Goal: Transaction & Acquisition: Obtain resource

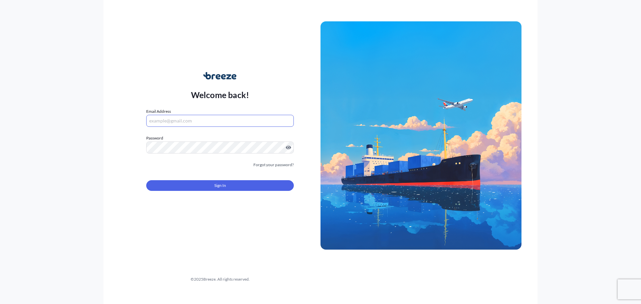
click at [175, 121] on input "Email Address" at bounding box center [220, 121] width 148 height 12
type input "[EMAIL_ADDRESS][DOMAIN_NAME]"
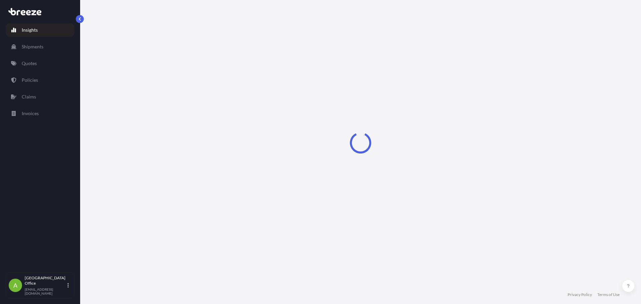
select select "2025"
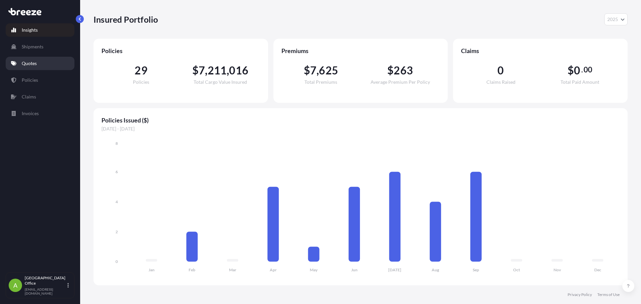
click at [31, 65] on p "Quotes" at bounding box center [29, 63] width 15 height 7
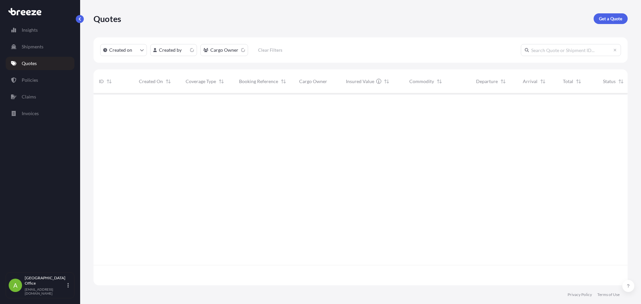
scroll to position [191, 529]
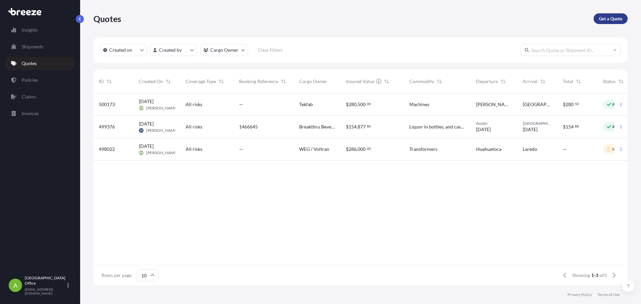
click at [612, 19] on p "Get a Quote" at bounding box center [610, 18] width 23 height 7
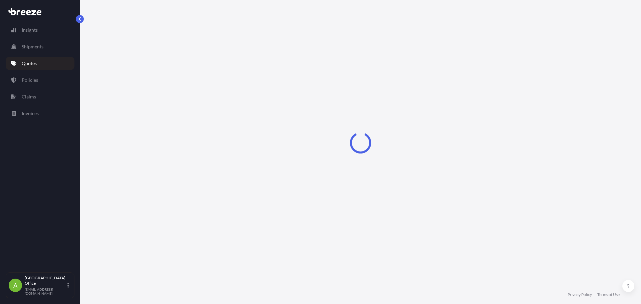
select select "Sea"
select select "1"
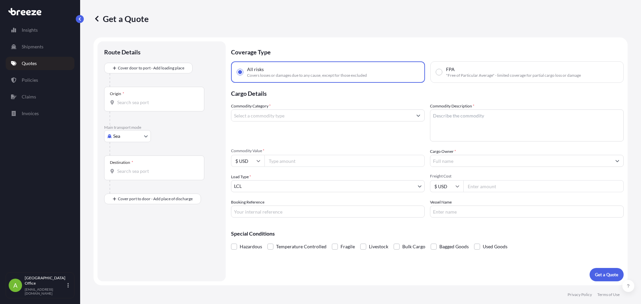
click at [276, 118] on input "Commodity Category *" at bounding box center [321, 116] width 181 height 12
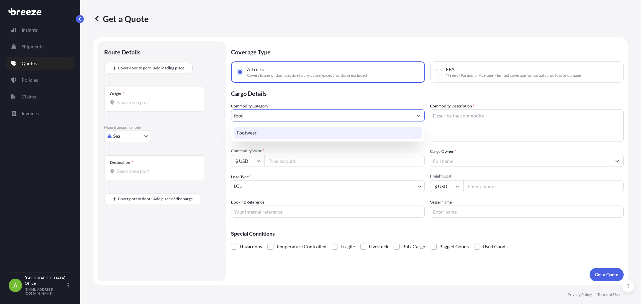
click at [271, 131] on div "Footwear" at bounding box center [328, 133] width 188 height 12
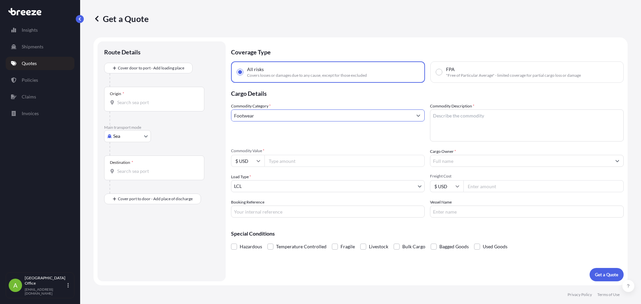
type input "Footwear"
click at [515, 126] on textarea "Commodity Description *" at bounding box center [527, 126] width 194 height 32
type textarea "ADIDAS Footwear"
click at [309, 116] on input "Footwear" at bounding box center [321, 116] width 181 height 12
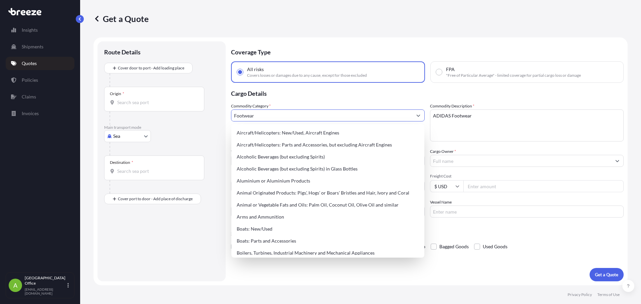
click at [329, 97] on p "Cargo Details" at bounding box center [427, 93] width 393 height 20
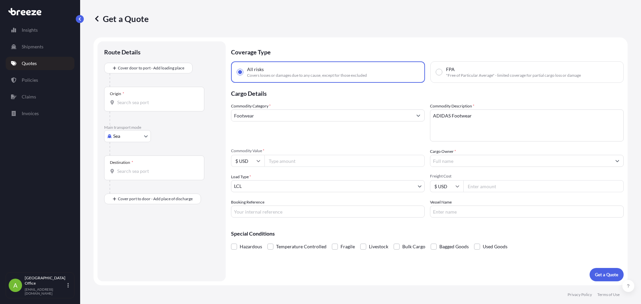
click at [276, 114] on input "Footwear" at bounding box center [321, 116] width 181 height 12
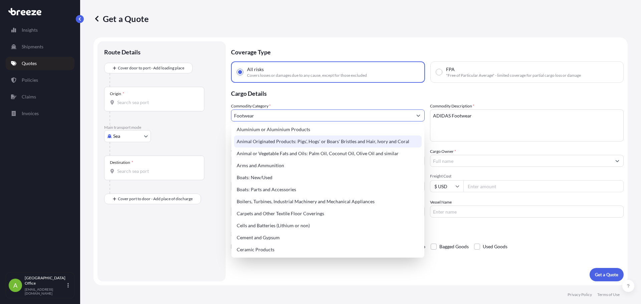
scroll to position [67, 0]
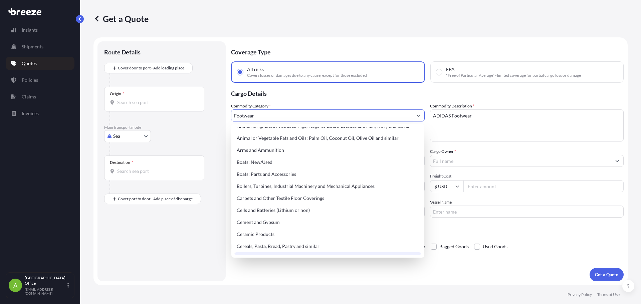
click at [377, 276] on div "Coverage Type All risks Covers losses or damages due to any cause, except for t…" at bounding box center [427, 161] width 393 height 240
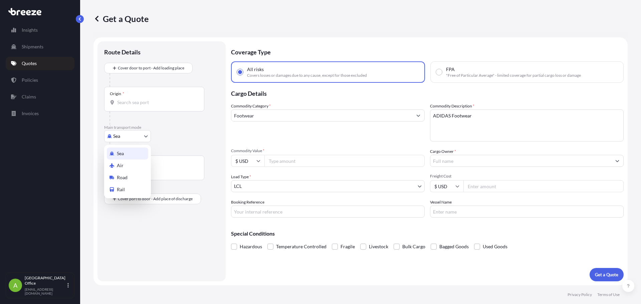
click at [126, 139] on body "145 options available. Insights Shipments Quotes Policies Claims Invoices A Atl…" at bounding box center [320, 152] width 641 height 304
click at [132, 175] on div "Road" at bounding box center [127, 178] width 41 height 12
select select "Road"
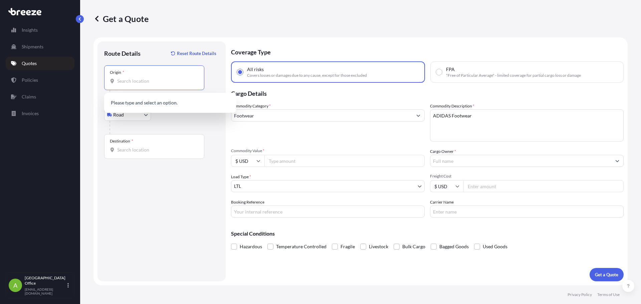
click at [139, 78] on input "Origin *" at bounding box center [156, 81] width 79 height 7
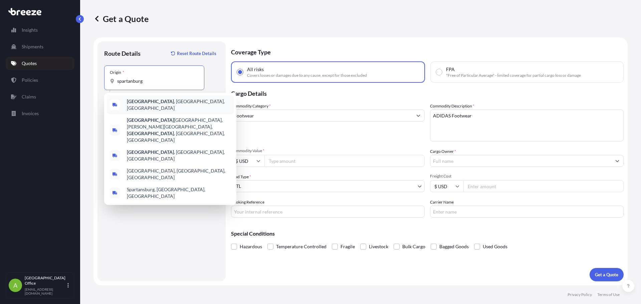
click at [150, 100] on span "[GEOGRAPHIC_DATA] , [GEOGRAPHIC_DATA], [GEOGRAPHIC_DATA]" at bounding box center [179, 104] width 104 height 13
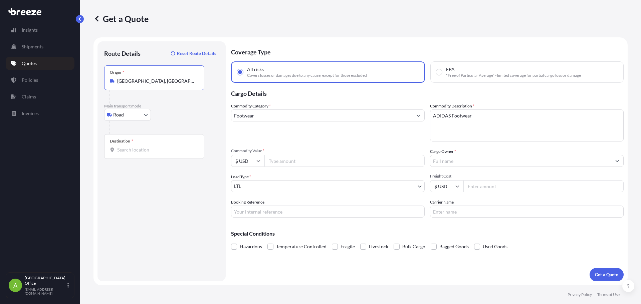
type input "[GEOGRAPHIC_DATA], [GEOGRAPHIC_DATA], [GEOGRAPHIC_DATA]"
click at [148, 148] on input "Destination *" at bounding box center [156, 150] width 79 height 7
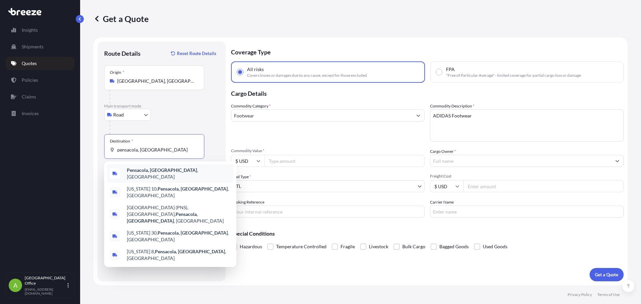
click at [136, 169] on span "Pensacola, [GEOGRAPHIC_DATA] , [GEOGRAPHIC_DATA]" at bounding box center [179, 173] width 104 height 13
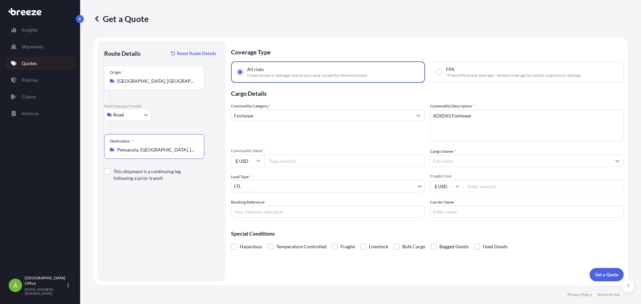
type input "Pensacola, [GEOGRAPHIC_DATA], [GEOGRAPHIC_DATA]"
click at [493, 112] on textarea "ADIDAS Footwear" at bounding box center [527, 126] width 194 height 32
type textarea "ADIDAS Footwear & Apparel"
click at [282, 159] on input "Commodity Value *" at bounding box center [345, 161] width 160 height 12
type input "180073.86"
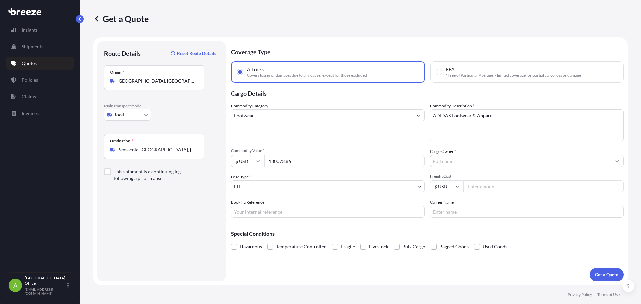
click at [505, 119] on textarea "ADIDAS Footwear & Apparel" at bounding box center [527, 126] width 194 height 32
type textarea "ADIDAS Footwear & Apparel. Pillows"
click at [477, 161] on input "Cargo Owner *" at bounding box center [521, 161] width 181 height 12
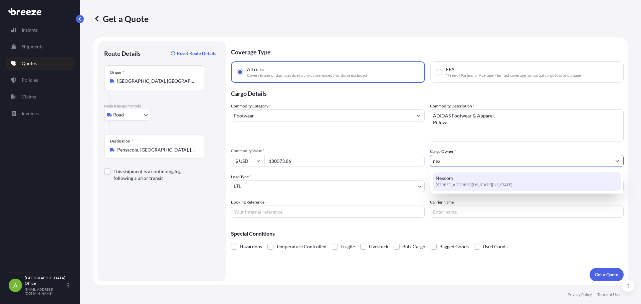
click at [465, 181] on div "Nexcom [STREET_ADDRESS][US_STATE][US_STATE]" at bounding box center [527, 181] width 188 height 19
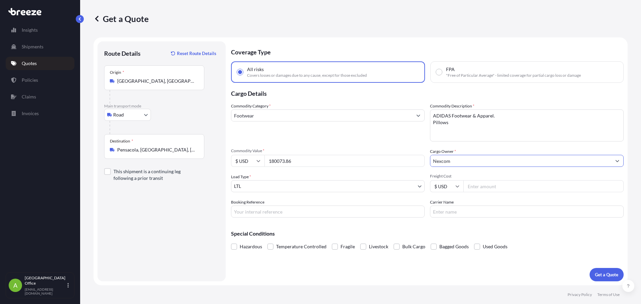
type input "Nexcom"
click at [308, 184] on body "15 options available. 6 options available. 2 options available. 0 options avail…" at bounding box center [320, 152] width 641 height 304
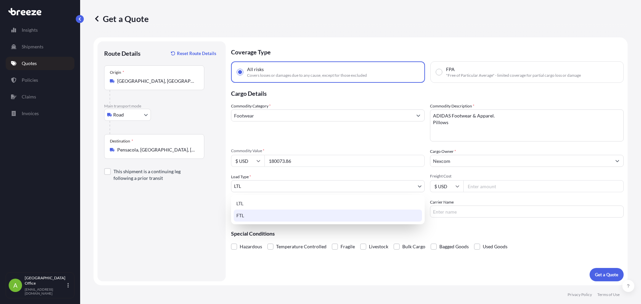
click at [273, 213] on div "FTL" at bounding box center [328, 216] width 188 height 12
select select "2"
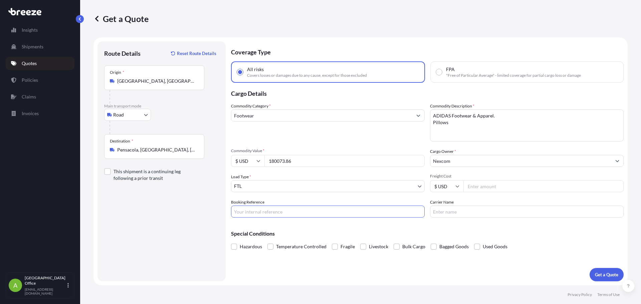
click at [286, 213] on input "Booking Reference" at bounding box center [328, 212] width 194 height 12
click at [483, 185] on input "Freight Cost" at bounding box center [544, 186] width 160 height 12
click at [471, 184] on input "Freight Cost" at bounding box center [544, 186] width 160 height 12
type input "2000"
click at [535, 227] on div "Special Conditions Hazardous Temperature Controlled Fragile Livestock Bulk Carg…" at bounding box center [427, 237] width 393 height 29
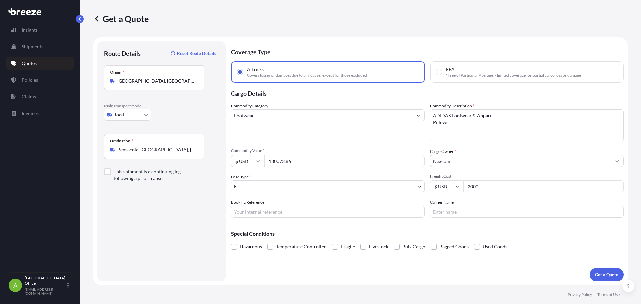
click at [107, 173] on div at bounding box center [107, 171] width 7 height 7
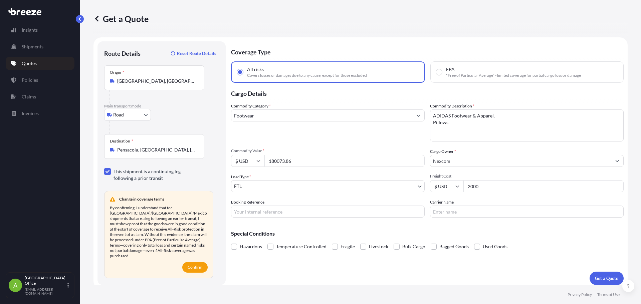
checkbox input "false"
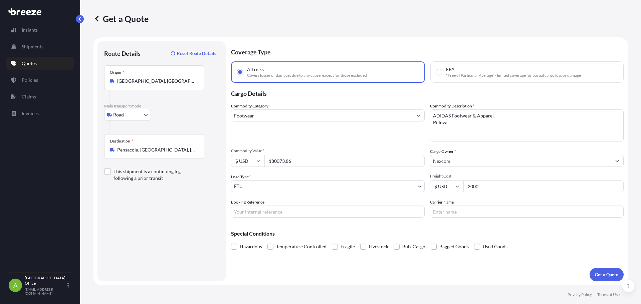
click at [364, 267] on div "Coverage Type All risks Covers losses or damages due to any cause, except for t…" at bounding box center [427, 161] width 393 height 240
click at [357, 213] on input "Booking Reference" at bounding box center [328, 212] width 194 height 12
type input "1494655"
click at [608, 275] on p "Get a Quote" at bounding box center [606, 275] width 23 height 7
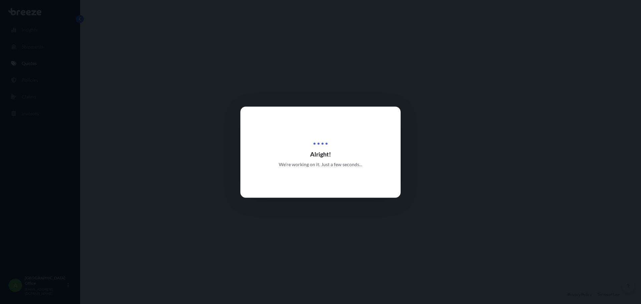
select select "Road"
select select "2"
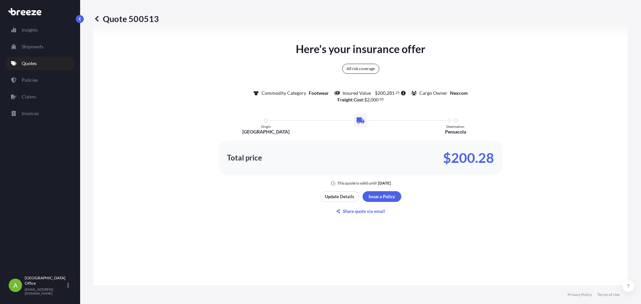
scroll to position [376, 0]
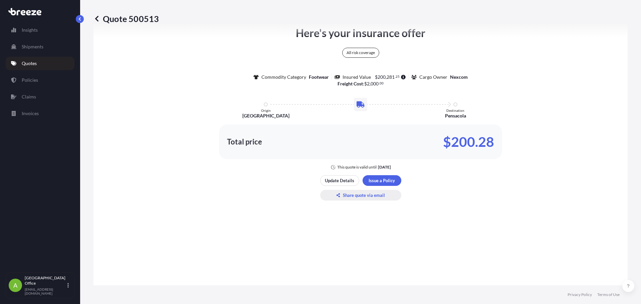
click at [349, 197] on p "Share quote via email" at bounding box center [364, 195] width 42 height 7
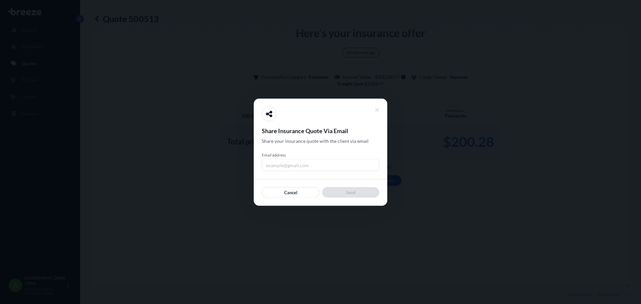
click at [299, 167] on input "Email address" at bounding box center [321, 165] width 118 height 12
type input "[EMAIL_ADDRESS][DOMAIN_NAME]"
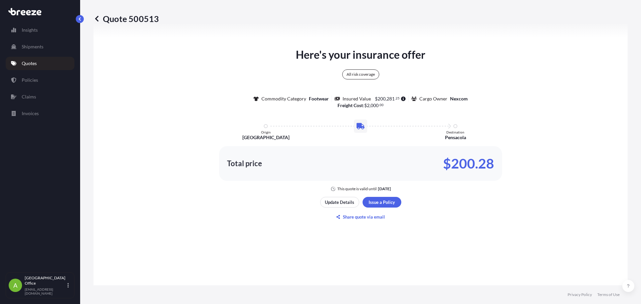
scroll to position [343, 0]
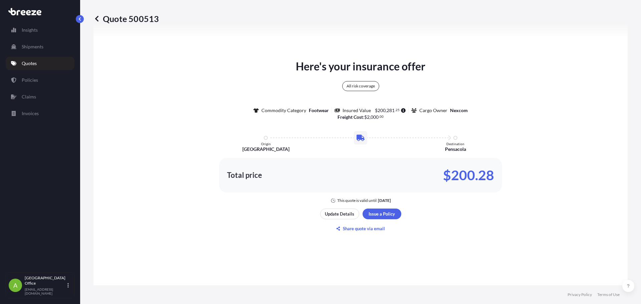
drag, startPoint x: 199, startPoint y: 244, endPoint x: 98, endPoint y: 240, distance: 101.3
click at [199, 244] on div "Here's your insurance offer All risk coverage Commodity Category Footwear Insur…" at bounding box center [361, 146] width 516 height 407
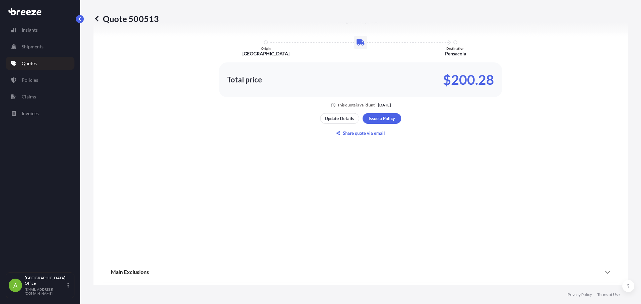
scroll to position [445, 0]
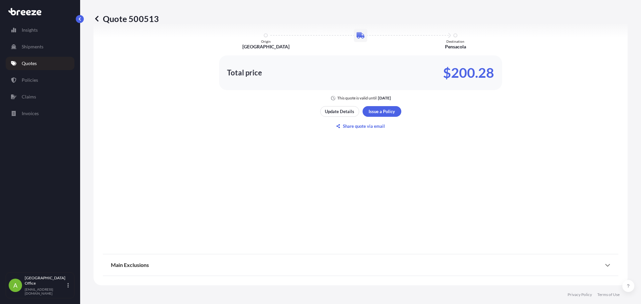
click at [166, 267] on div "Main Exclusions" at bounding box center [361, 265] width 500 height 16
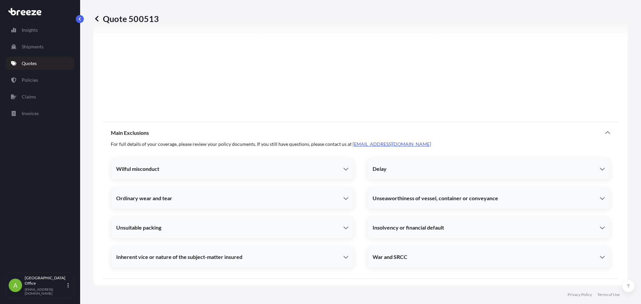
scroll to position [580, 0]
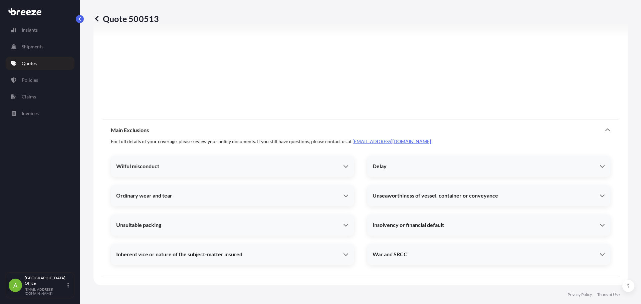
click at [154, 130] on div "Main Exclusions" at bounding box center [361, 130] width 500 height 16
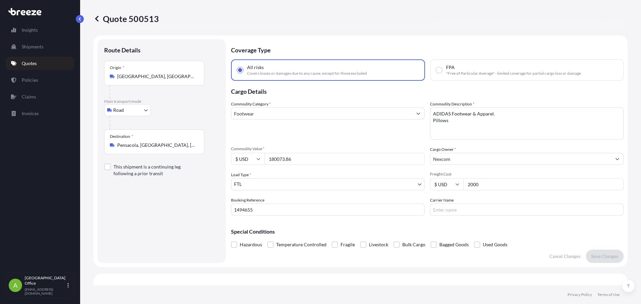
scroll to position [0, 0]
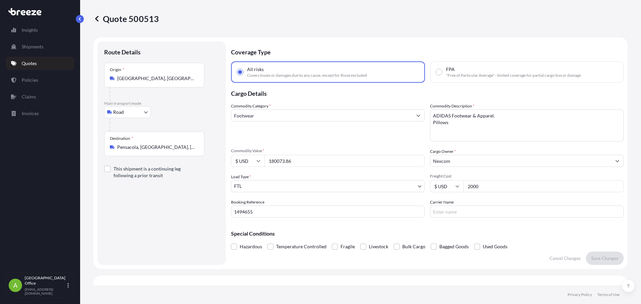
click at [360, 118] on input "Footwear" at bounding box center [321, 116] width 181 height 12
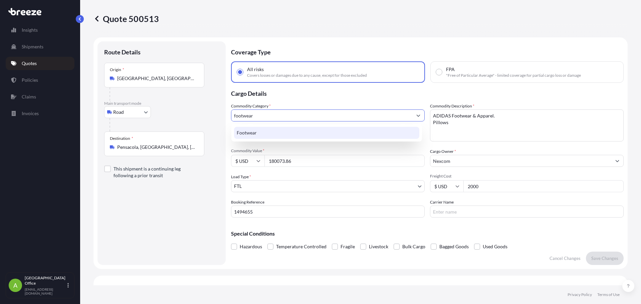
click at [311, 128] on div "Footwear" at bounding box center [326, 133] width 185 height 12
type input "Footwear"
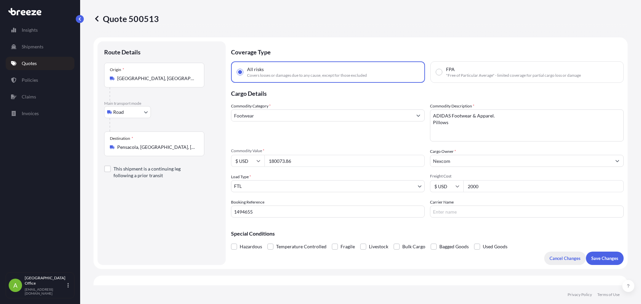
click at [571, 258] on p "Cancel Changes" at bounding box center [565, 258] width 31 height 7
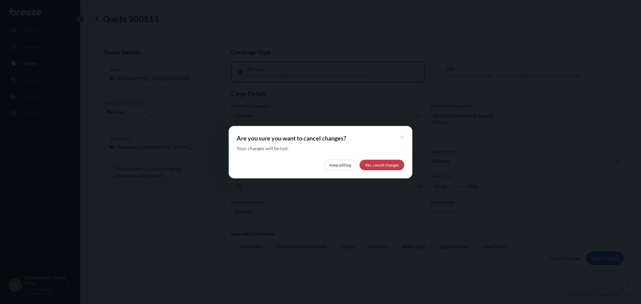
select select "Road"
select select "2"
